Goal: Transaction & Acquisition: Purchase product/service

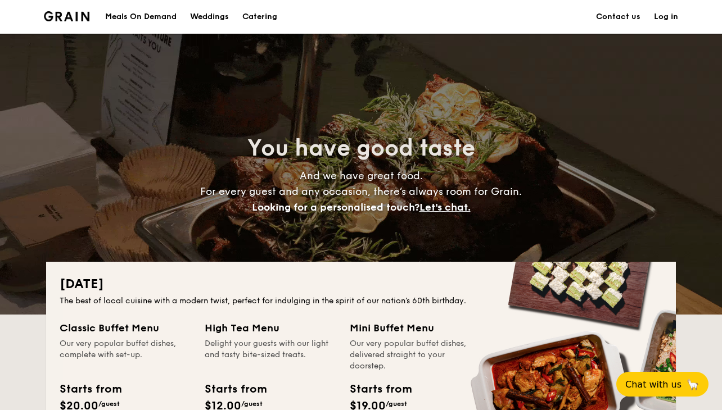
click at [262, 18] on h1 "Catering" at bounding box center [259, 17] width 35 height 34
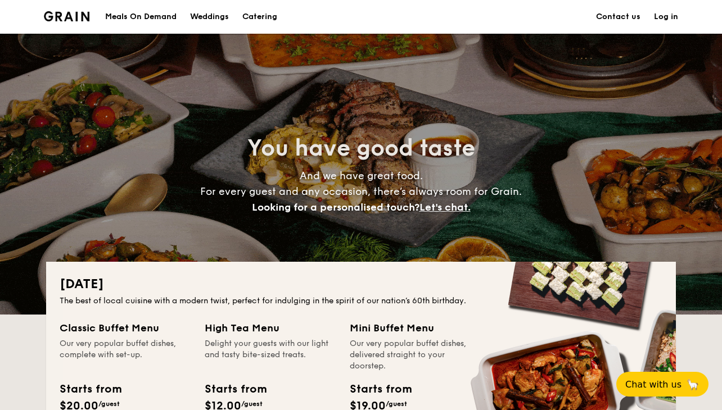
click at [262, 18] on h1 "Catering" at bounding box center [259, 17] width 35 height 34
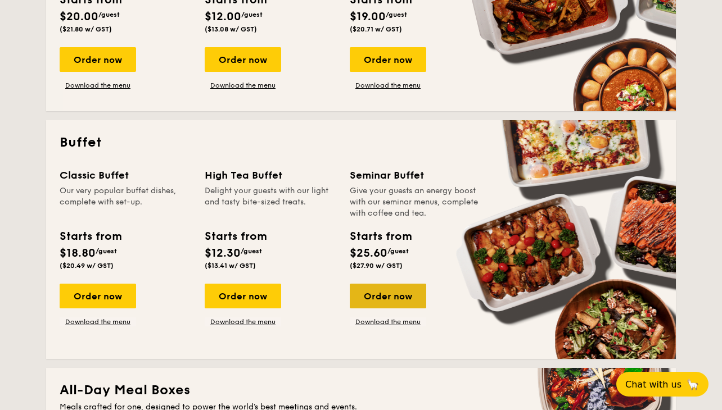
scroll to position [391, 0]
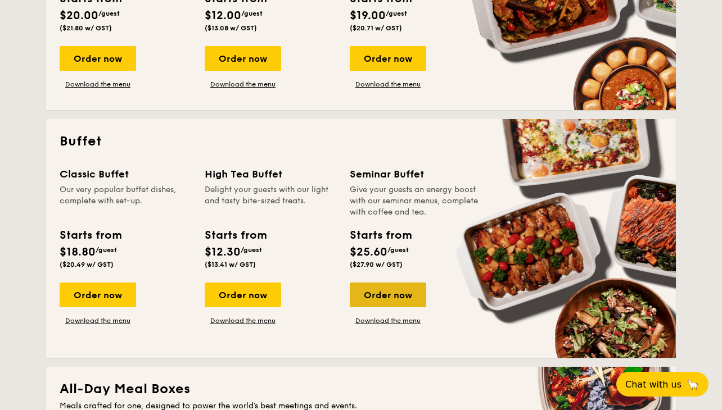
click at [397, 292] on div "Order now" at bounding box center [388, 295] width 76 height 25
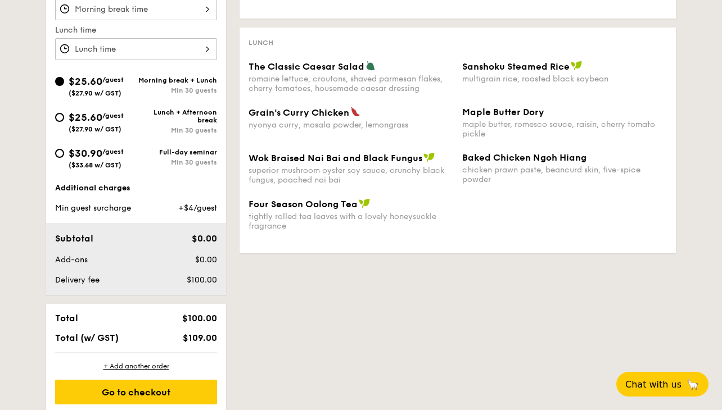
scroll to position [493, 0]
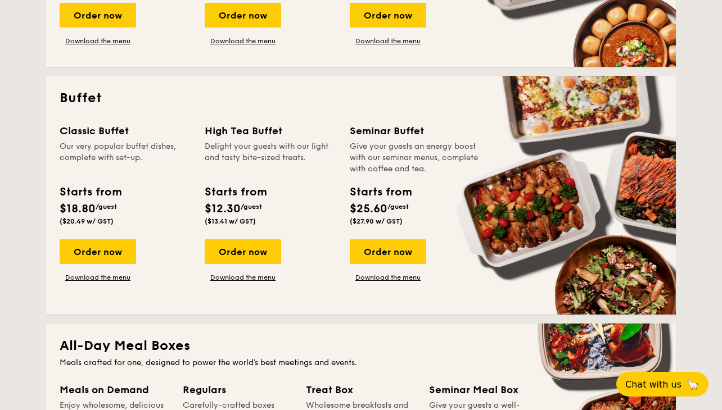
scroll to position [423, 0]
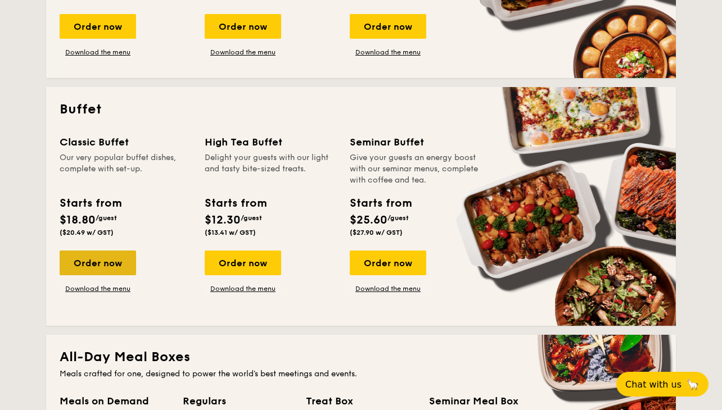
click at [115, 263] on div "Order now" at bounding box center [98, 263] width 76 height 25
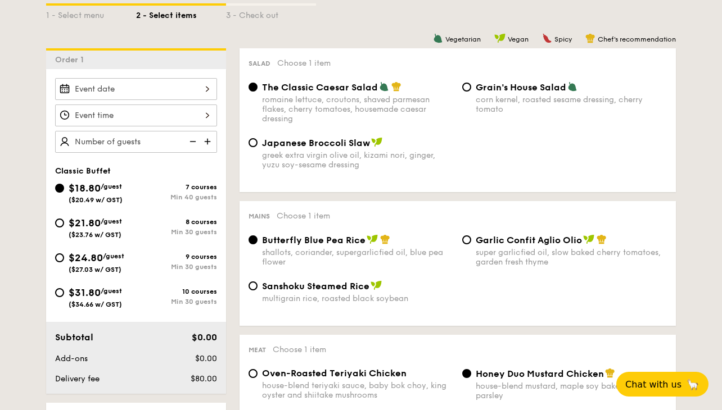
scroll to position [272, 0]
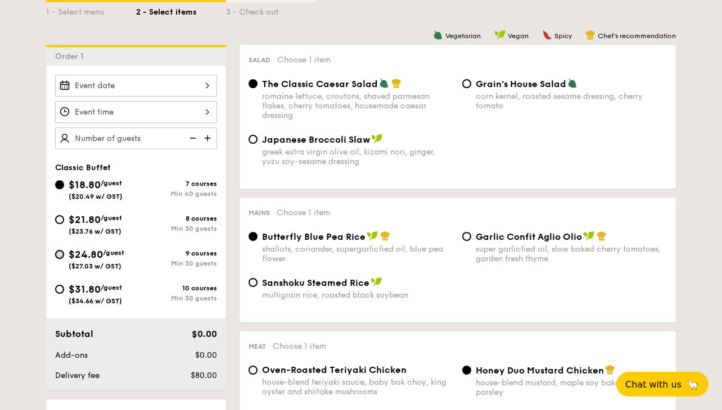
click at [63, 254] on input "$24.80 /guest ($27.03 w/ GST) 9 courses Min 30 guests" at bounding box center [59, 254] width 9 height 9
radio input "true"
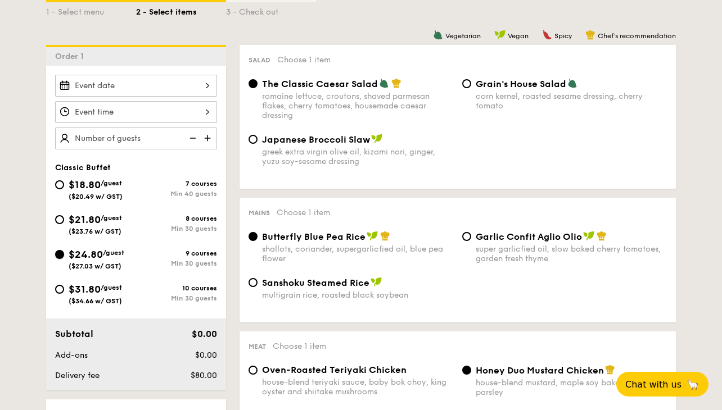
radio input "true"
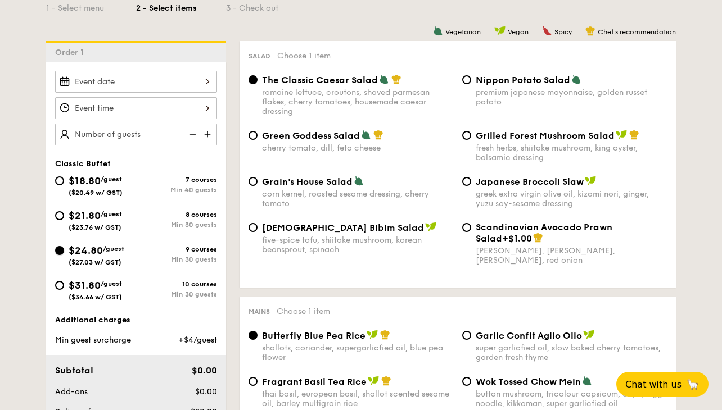
scroll to position [274, 0]
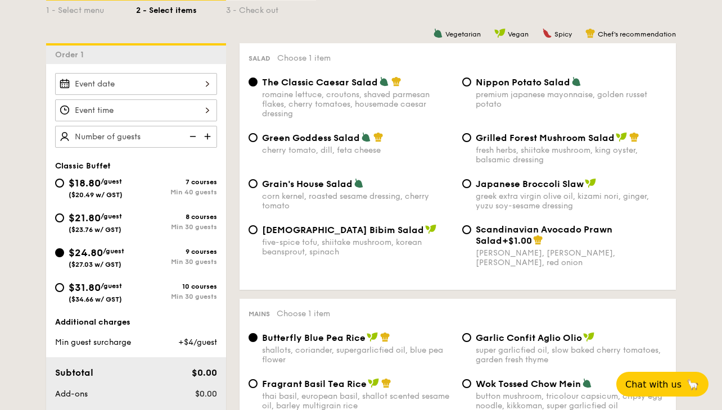
drag, startPoint x: 126, startPoint y: 266, endPoint x: 68, endPoint y: 266, distance: 57.9
click at [69, 266] on div "$24.80 /guest ($27.03 w/ GST)" at bounding box center [97, 257] width 56 height 24
copy div "$24.80 /guest ($27.03 w/ GST)"
drag, startPoint x: 129, startPoint y: 300, endPoint x: 70, endPoint y: 286, distance: 60.5
click at [70, 286] on div "$31.80 /guest ($34.66 w/ GST)" at bounding box center [95, 292] width 81 height 24
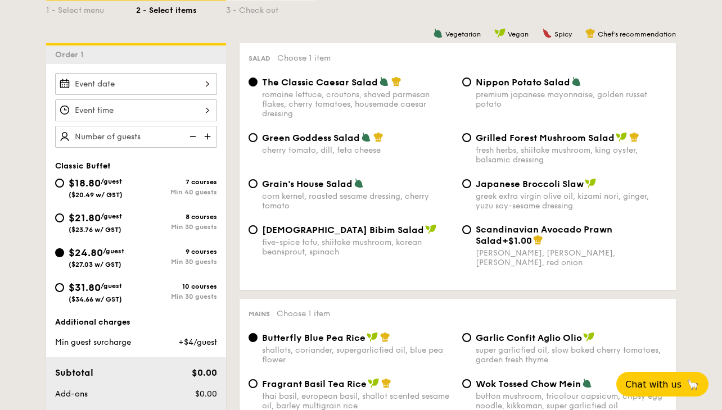
copy div "$31.80 /guest ($34.66 w/ GST)"
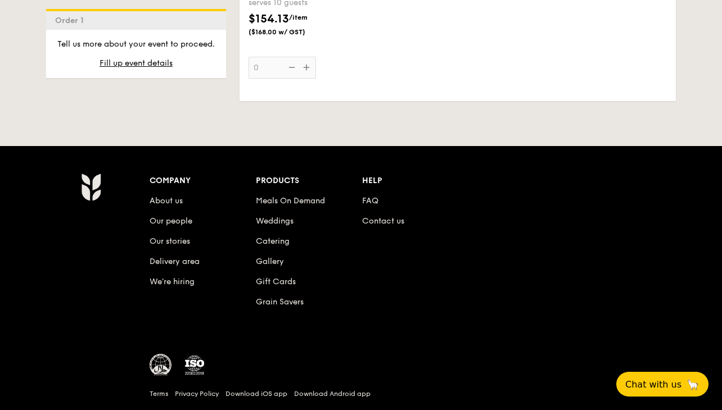
scroll to position [2888, 0]
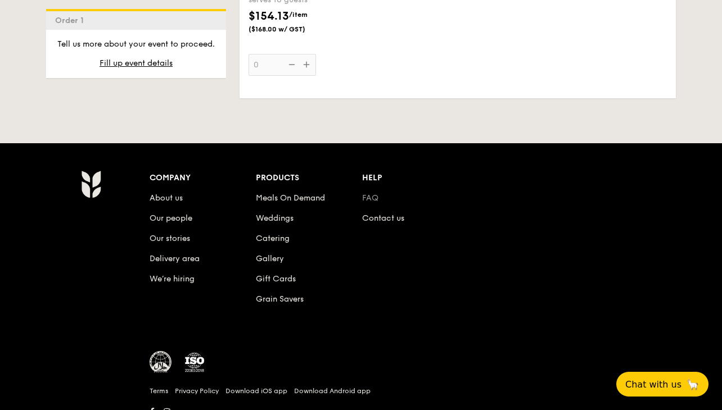
click at [369, 203] on link "FAQ" at bounding box center [370, 198] width 16 height 10
click at [376, 223] on link "Contact us" at bounding box center [383, 219] width 42 height 10
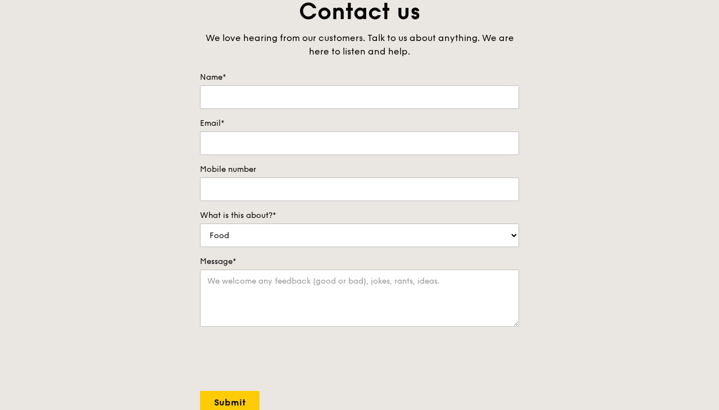
scroll to position [85, 0]
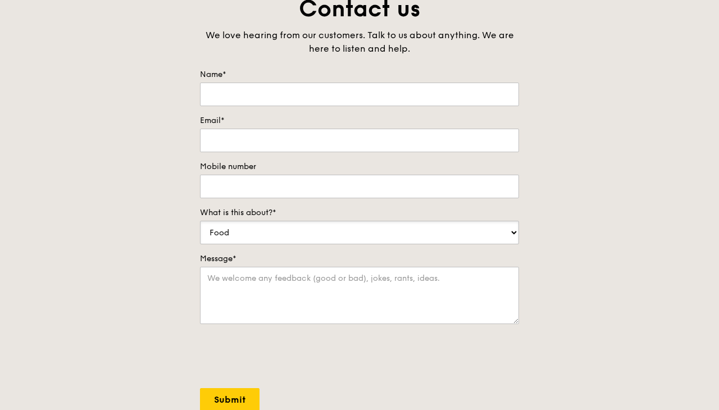
click at [468, 235] on select "Food Service Billing/Payment Catering Others" at bounding box center [359, 233] width 319 height 24
select select "Catering"
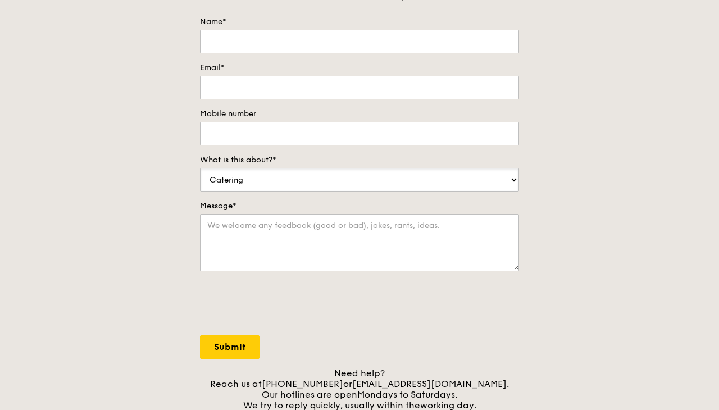
scroll to position [0, 0]
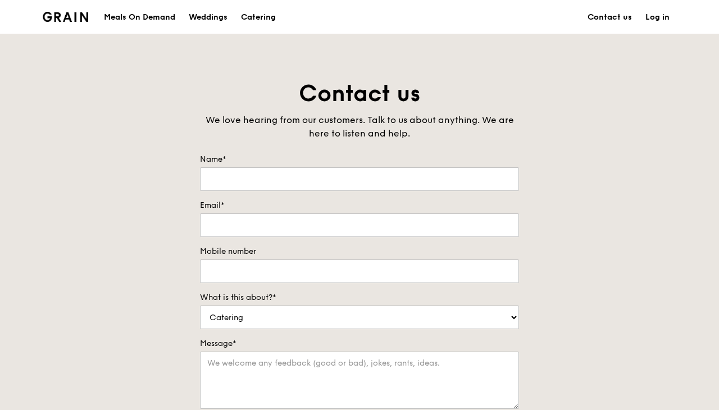
click at [68, 20] on img at bounding box center [66, 17] width 46 height 10
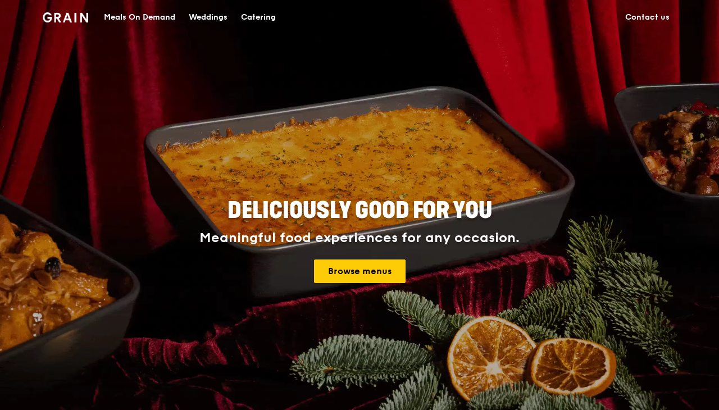
click at [257, 16] on div "Catering" at bounding box center [258, 18] width 35 height 34
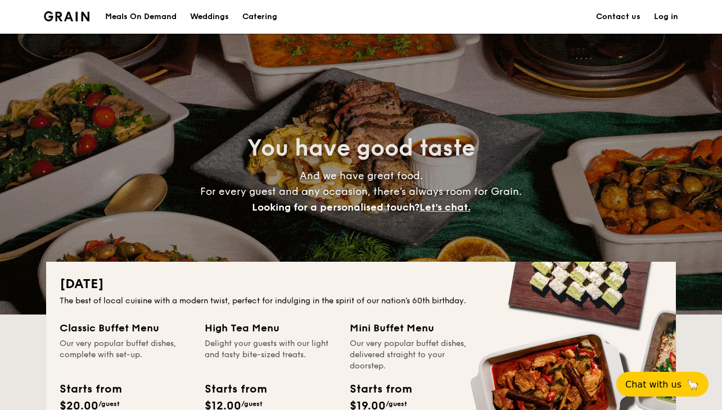
click at [67, 20] on img at bounding box center [67, 16] width 46 height 10
